Goal: Feedback & Contribution: Leave review/rating

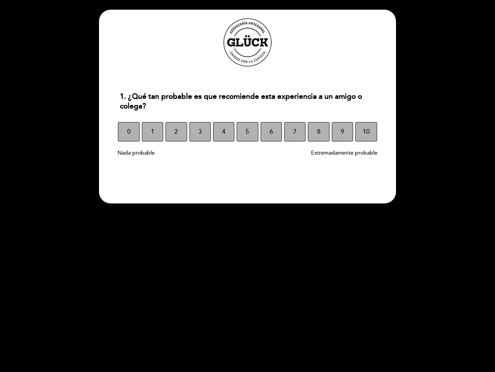
click at [248, 186] on section "1. ¿Qué tan probable es que recomiende esta experiencia a un amigo o colega? 1.…" at bounding box center [247, 107] width 297 height 194
click at [129, 132] on span "0" at bounding box center [128, 132] width 3 height 22
click at [153, 132] on span "1" at bounding box center [152, 132] width 3 height 22
click at [176, 132] on span "2" at bounding box center [176, 132] width 3 height 22
click at [200, 132] on span "3" at bounding box center [200, 132] width 3 height 22
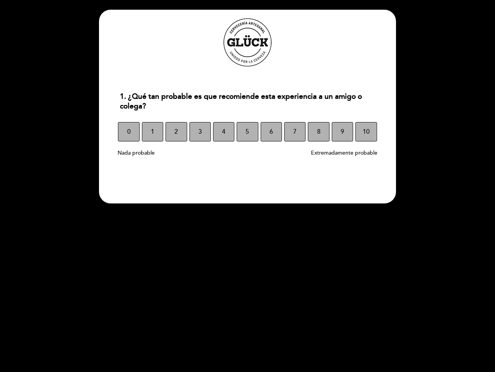
click at [224, 132] on span "4" at bounding box center [223, 132] width 3 height 22
click at [247, 132] on span "5" at bounding box center [247, 132] width 3 height 22
click at [271, 132] on span "6" at bounding box center [271, 132] width 3 height 22
click at [295, 132] on span "7" at bounding box center [294, 132] width 3 height 22
click at [319, 132] on span "8" at bounding box center [318, 132] width 3 height 22
